Goal: Information Seeking & Learning: Learn about a topic

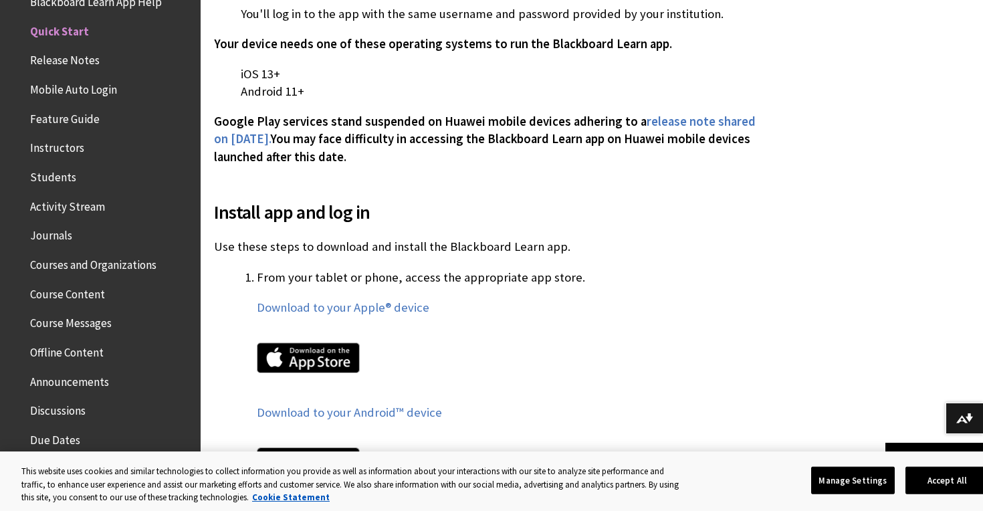
scroll to position [583, 0]
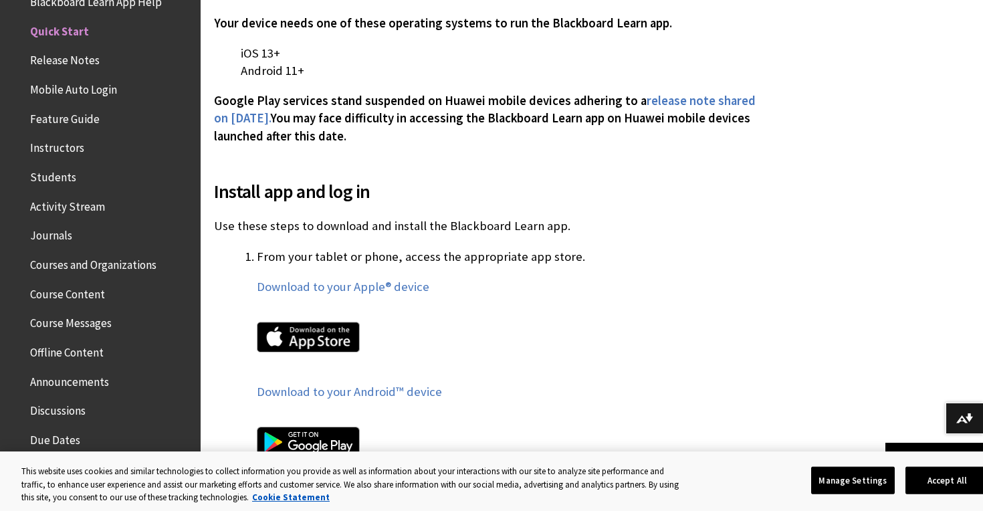
click at [310, 322] on img at bounding box center [308, 337] width 103 height 31
click at [306, 322] on img at bounding box center [308, 337] width 103 height 31
click at [343, 279] on link "Download to your Apple® device" at bounding box center [343, 287] width 173 height 16
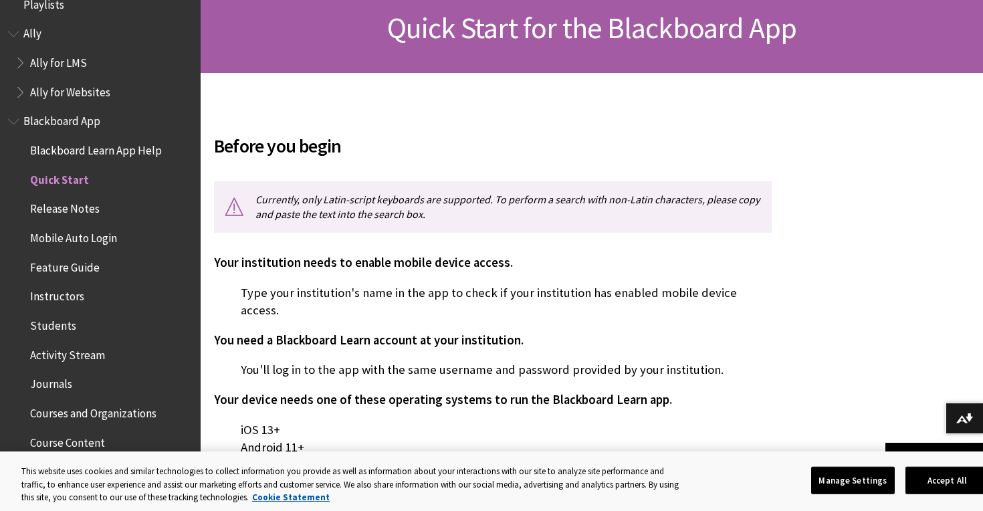
scroll to position [0, 0]
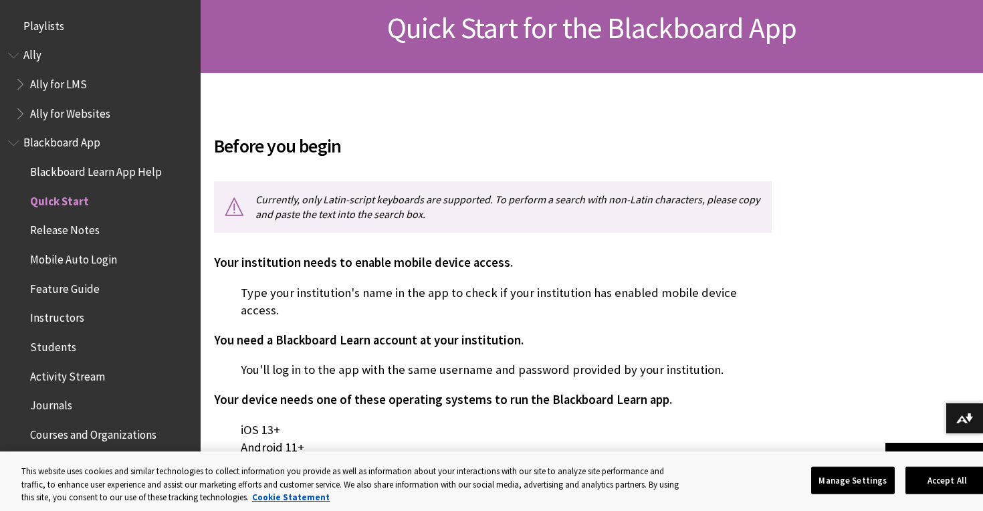
click at [69, 324] on span "Instructors" at bounding box center [57, 316] width 54 height 18
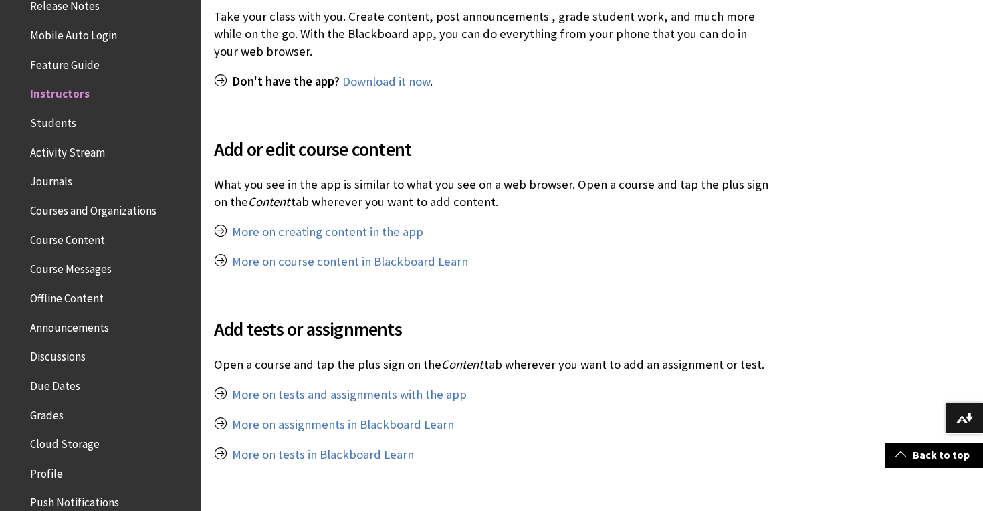
scroll to position [191, 0]
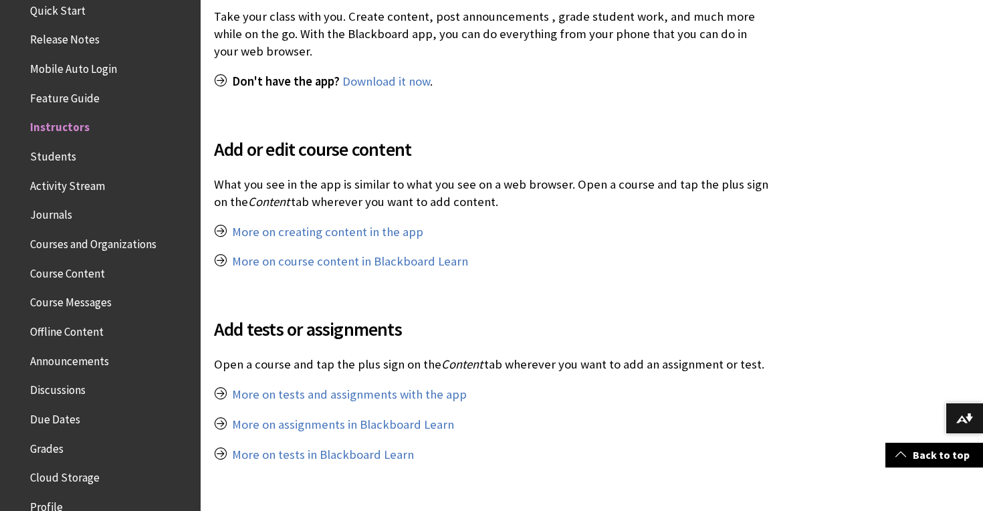
click at [84, 276] on span "Course Content" at bounding box center [67, 271] width 75 height 18
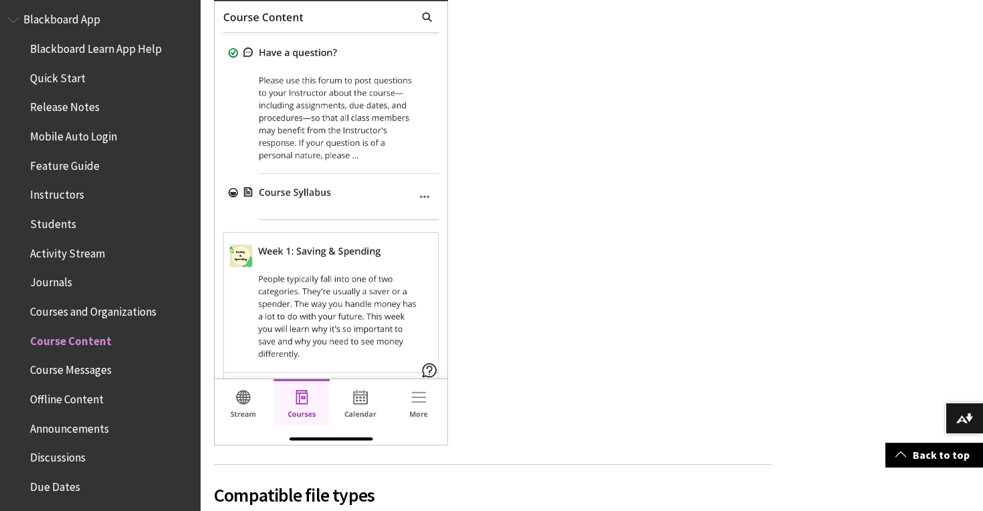
scroll to position [110, 0]
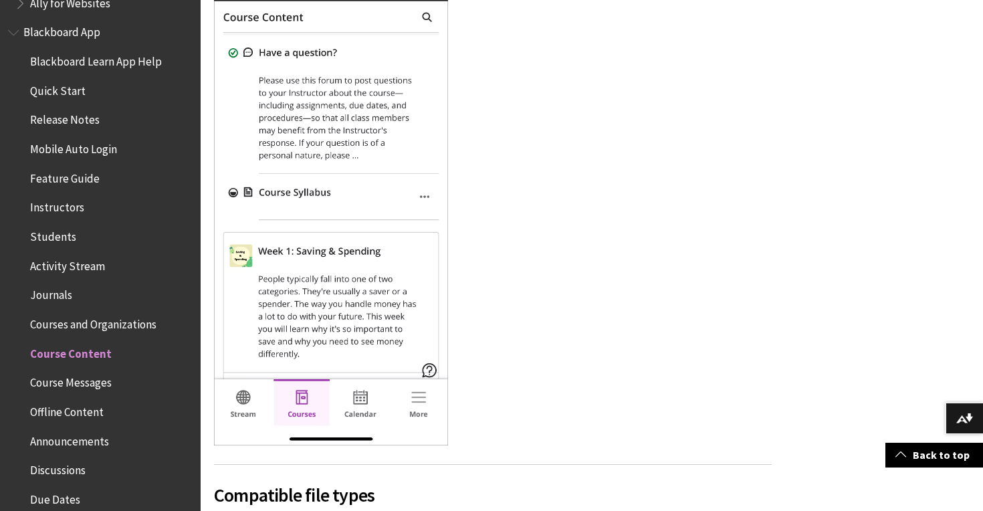
click at [106, 322] on span "Courses and Organizations" at bounding box center [93, 322] width 126 height 18
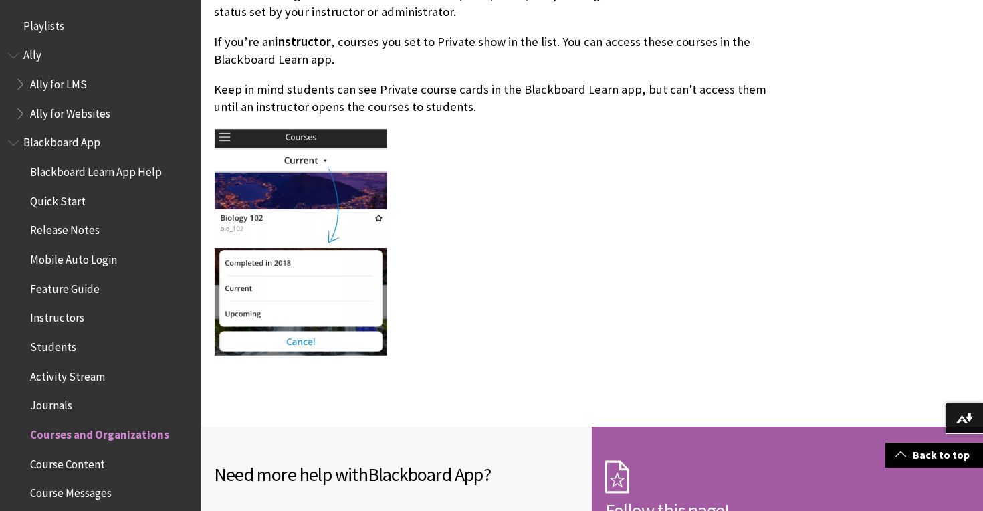
click at [70, 317] on span "Instructors" at bounding box center [57, 316] width 54 height 18
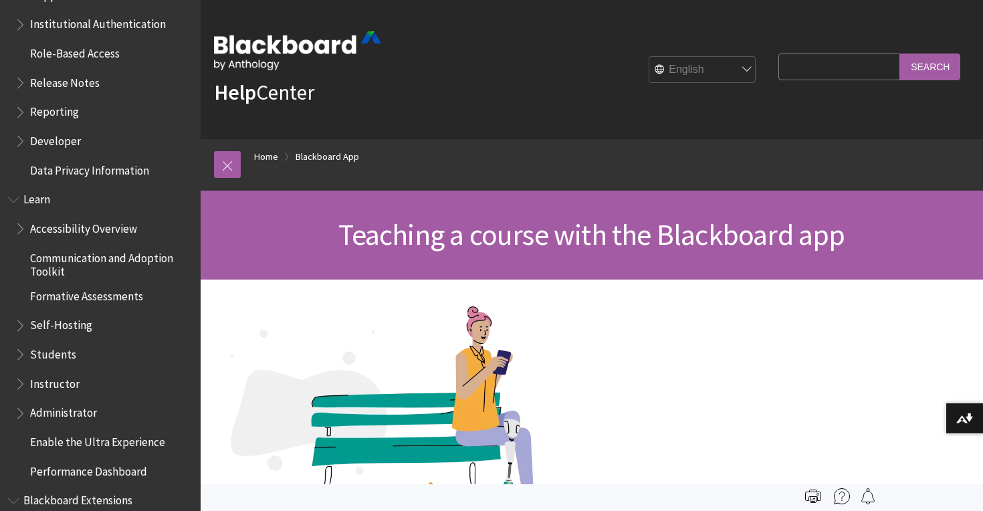
scroll to position [1340, 0]
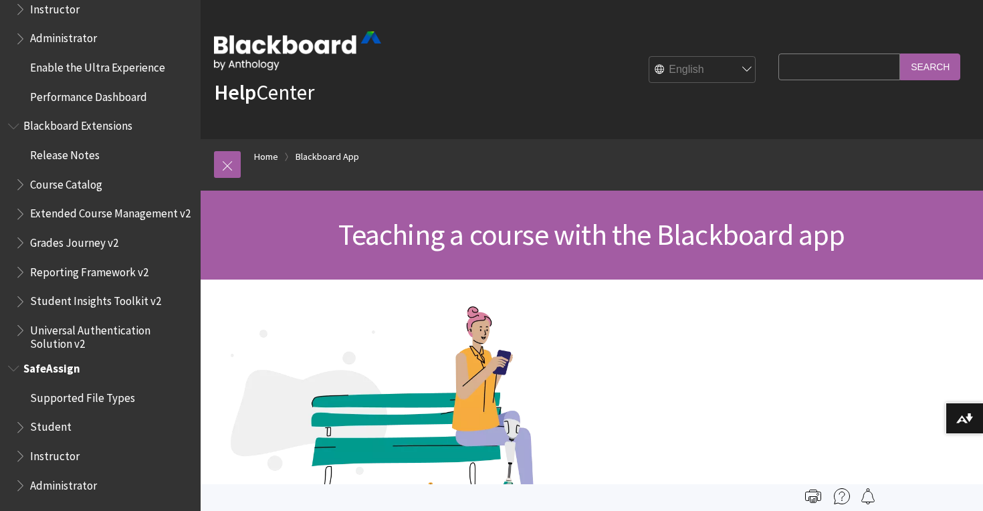
click at [21, 425] on span "Book outline for Blackboard SafeAssign" at bounding box center [22, 424] width 14 height 17
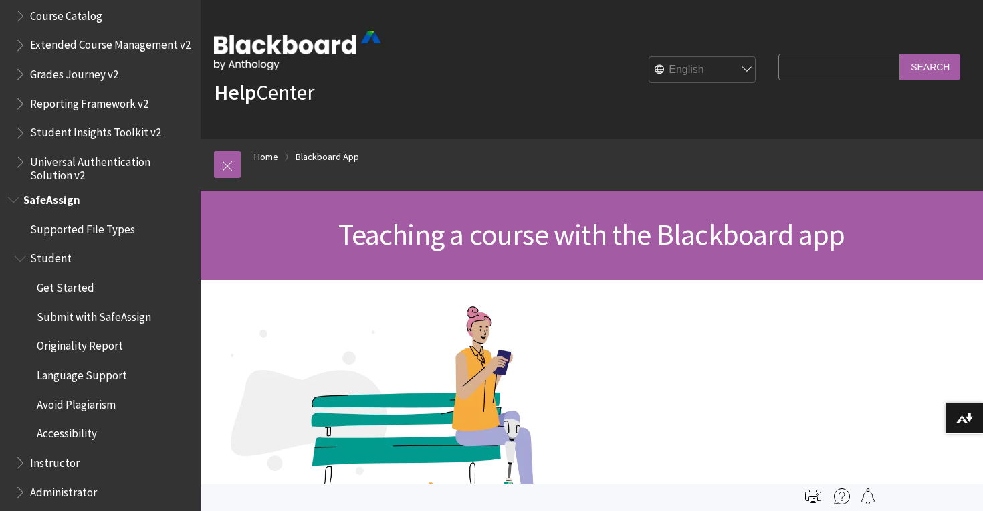
scroll to position [1515, 0]
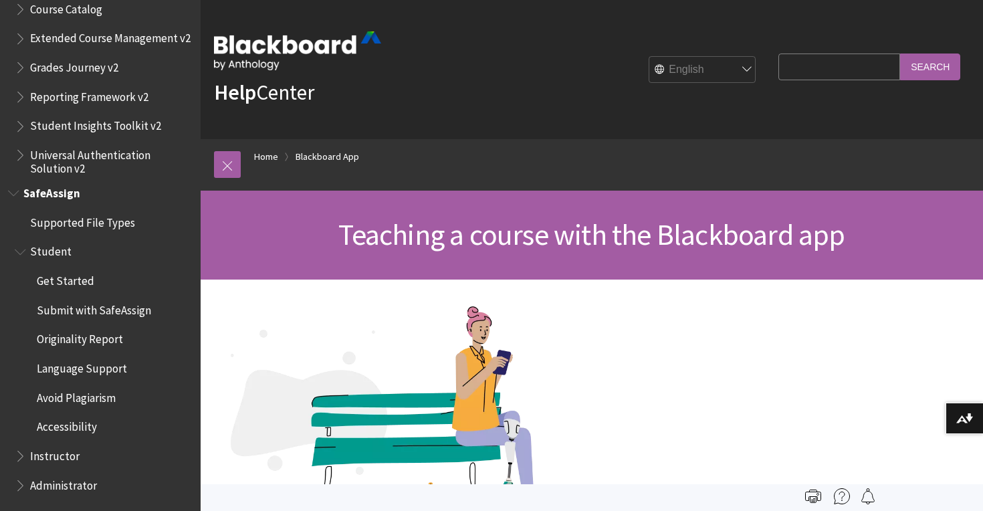
click at [94, 400] on span "Avoid Plagiarism" at bounding box center [76, 396] width 79 height 18
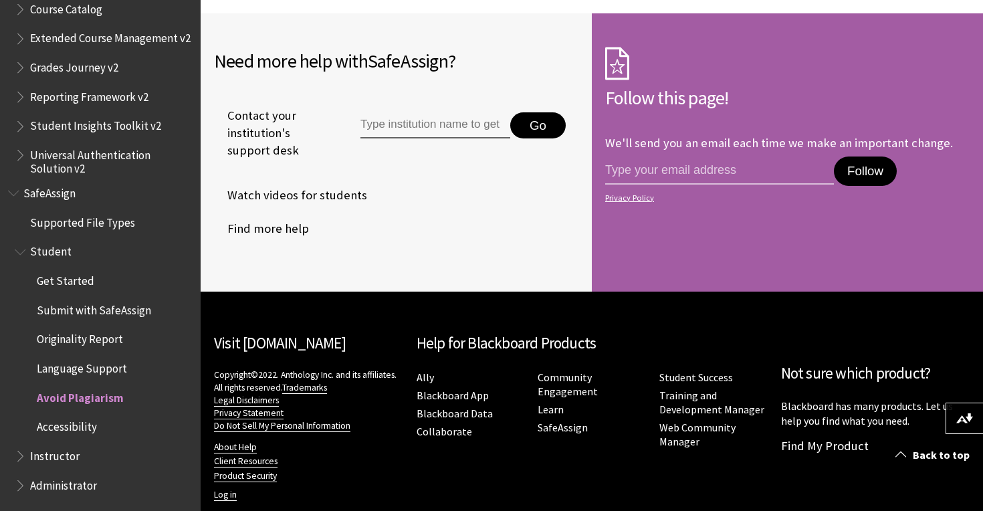
scroll to position [1439, 0]
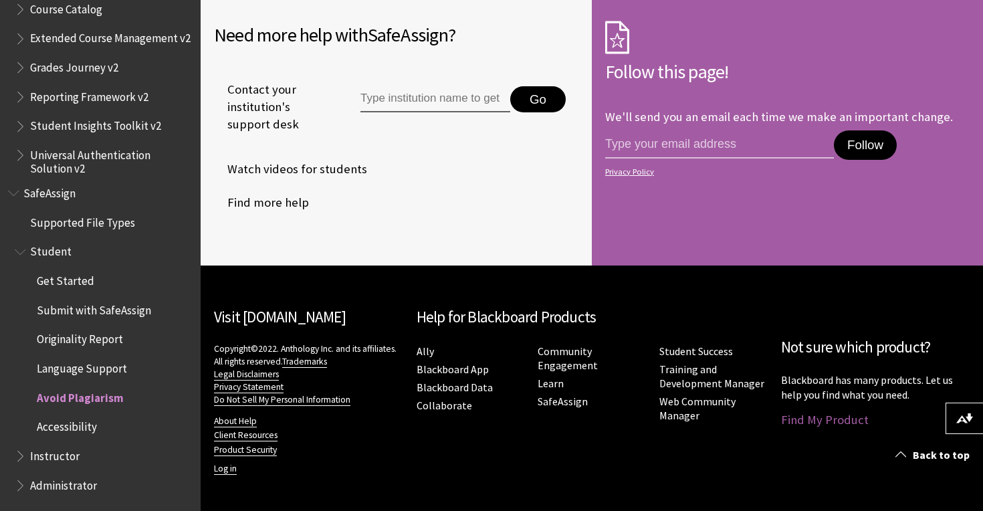
click at [803, 421] on link "Find My Product" at bounding box center [825, 419] width 88 height 15
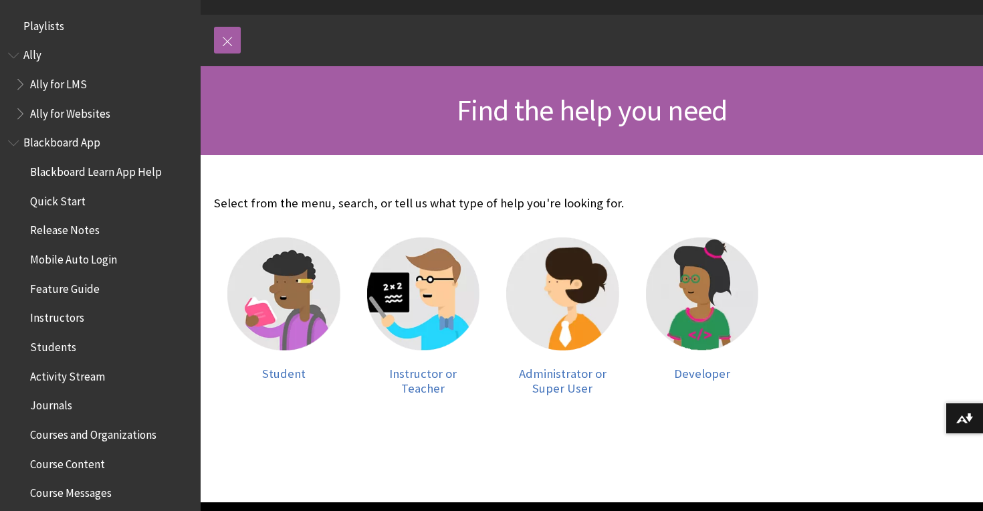
scroll to position [146, 0]
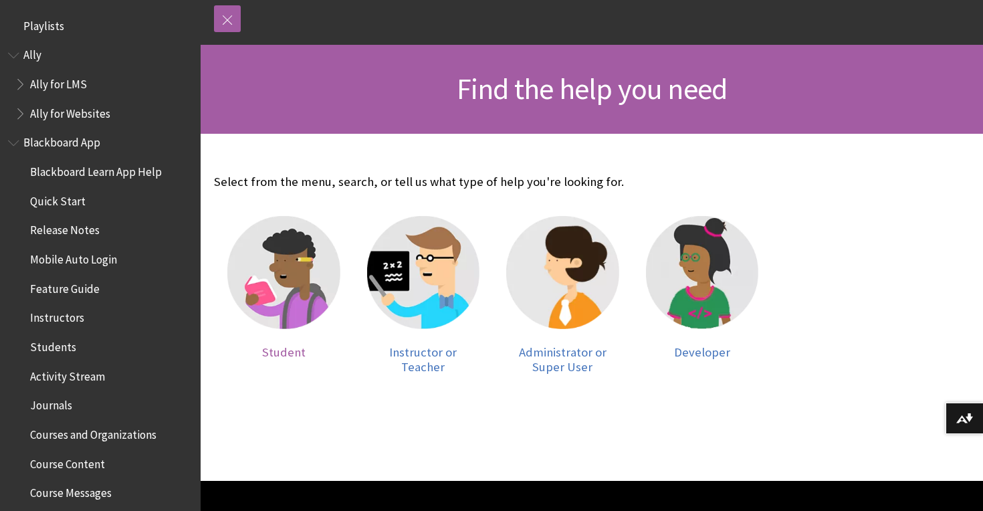
click at [261, 264] on img at bounding box center [283, 272] width 113 height 113
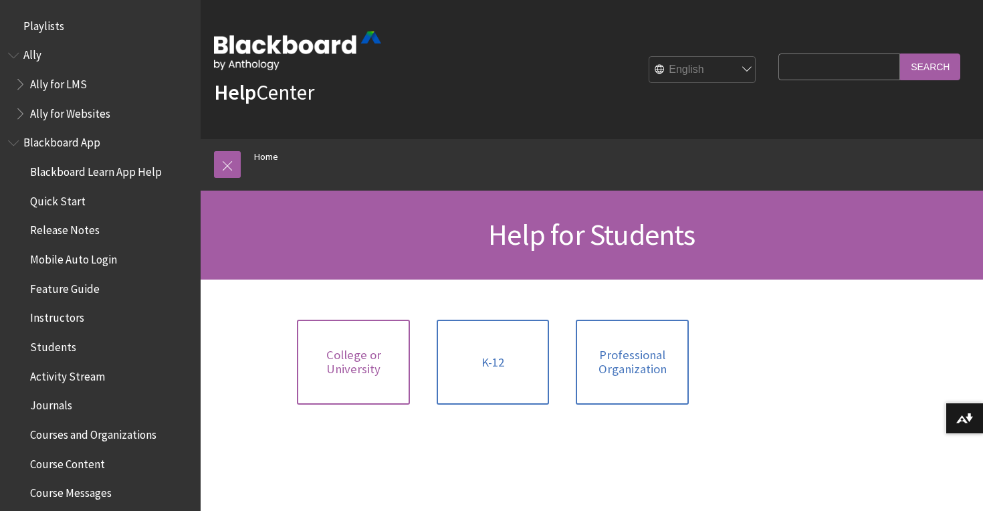
click at [362, 343] on link "College or University" at bounding box center [353, 362] width 113 height 85
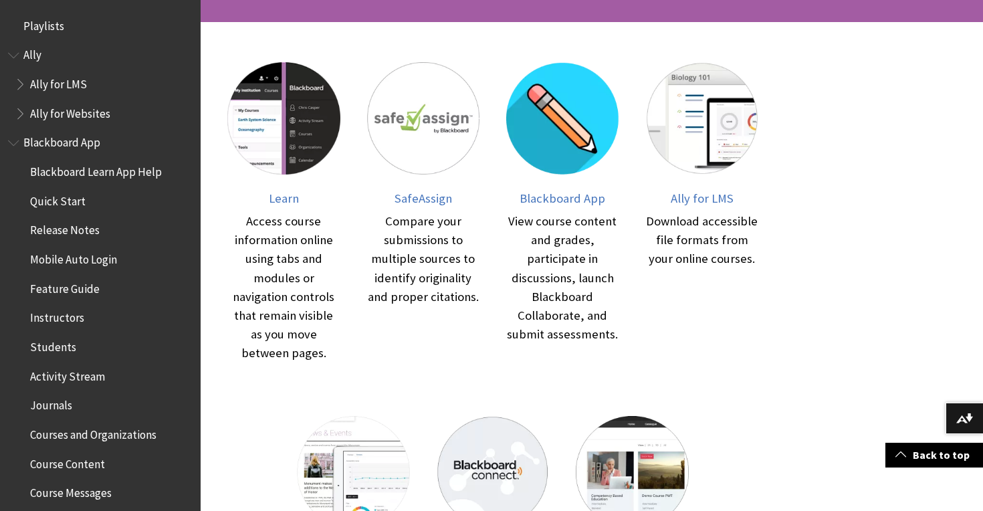
scroll to position [251, 0]
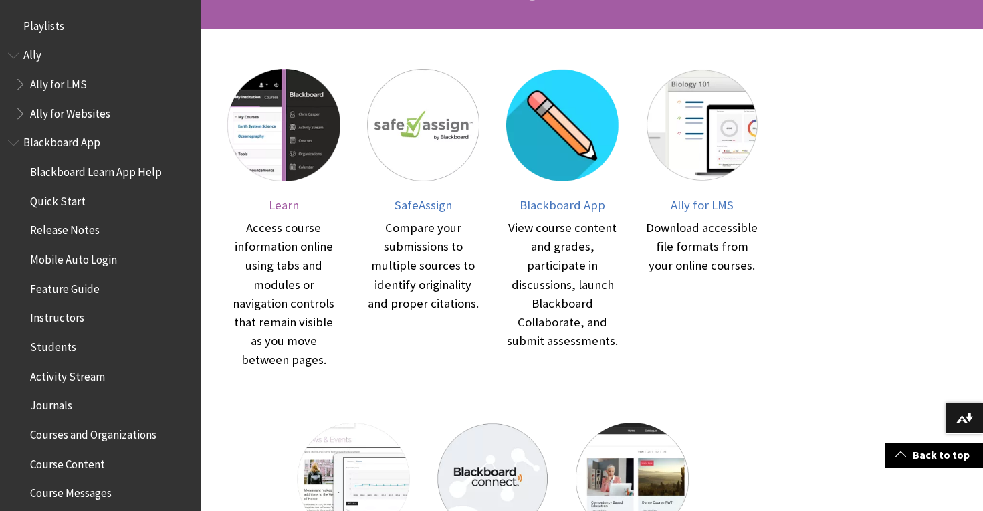
click at [290, 206] on span "Learn" at bounding box center [284, 204] width 30 height 15
click at [581, 203] on span "Blackboard App" at bounding box center [563, 204] width 86 height 15
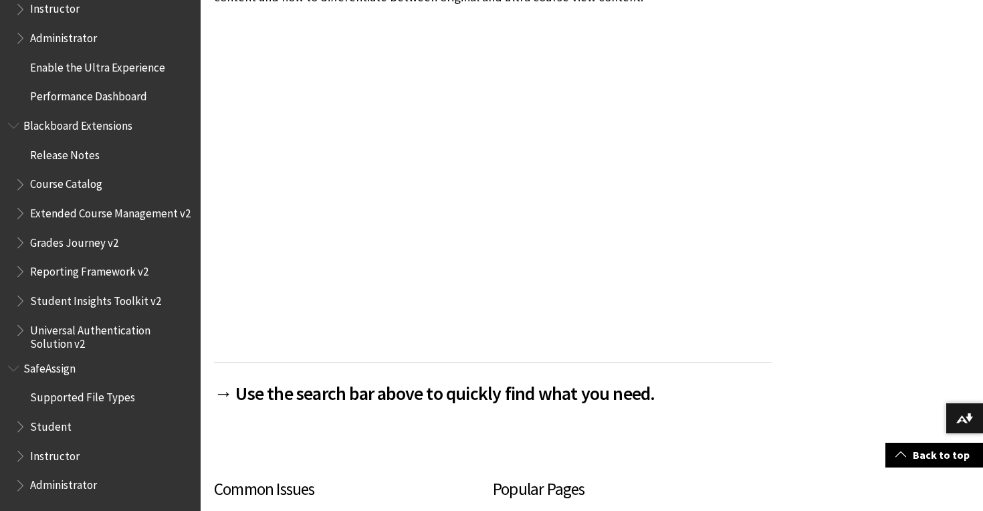
scroll to position [349, 0]
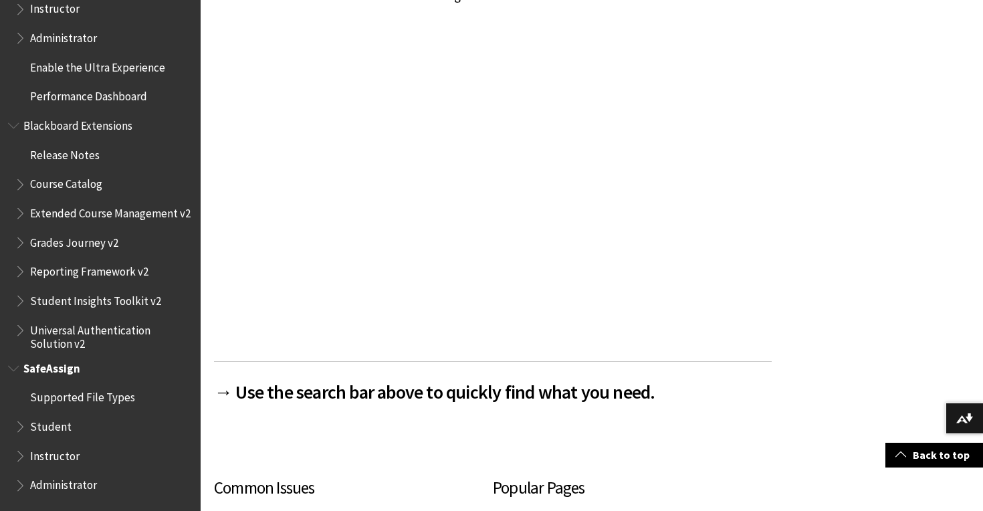
click at [22, 427] on span "Book outline for Blackboard SafeAssign" at bounding box center [22, 423] width 14 height 17
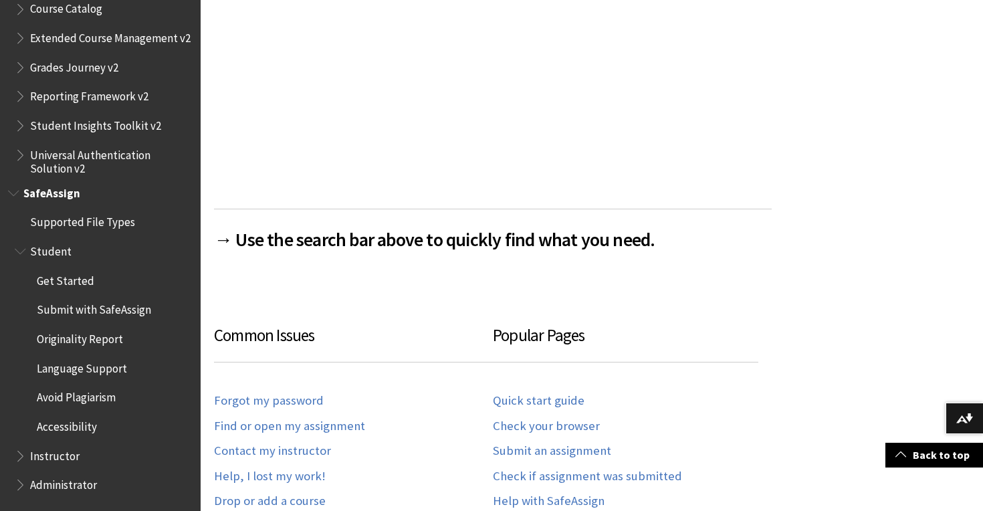
scroll to position [508, 0]
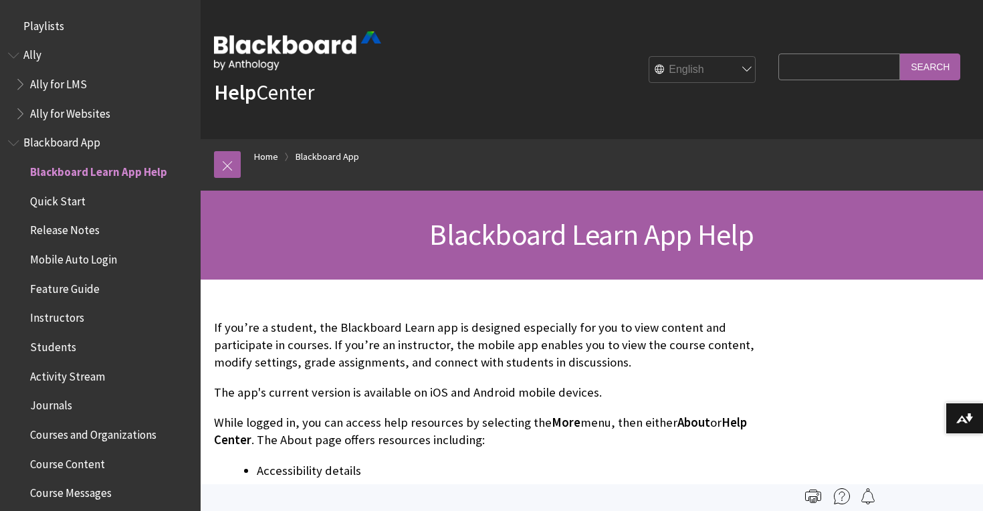
scroll to position [140, 0]
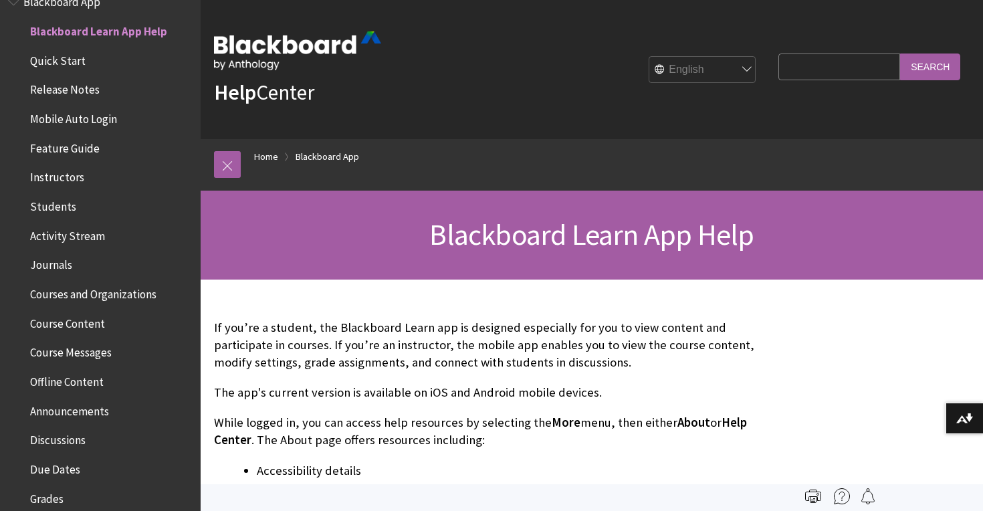
click at [92, 317] on span "Course Content" at bounding box center [67, 321] width 75 height 18
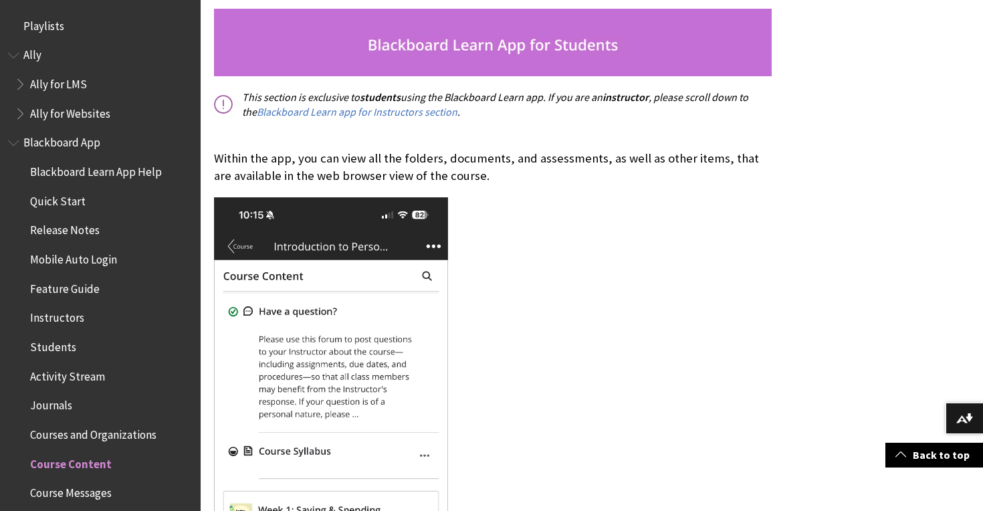
scroll to position [330, 0]
